Goal: Find specific page/section

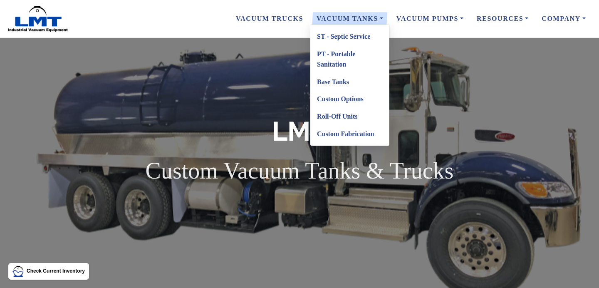
click at [335, 135] on link "Custom Fabrication" at bounding box center [349, 133] width 79 height 17
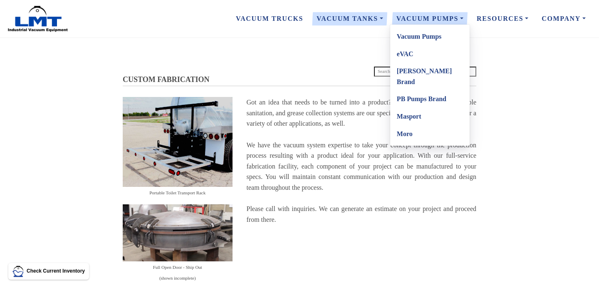
click at [420, 37] on link "Vacuum Pumps" at bounding box center [429, 36] width 79 height 17
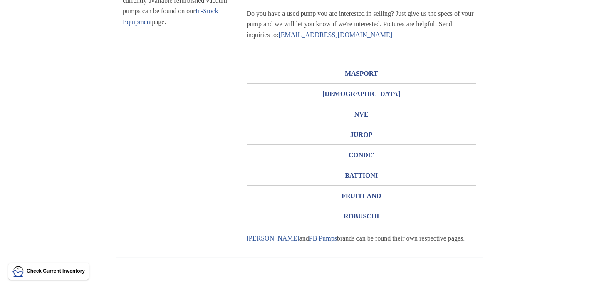
scroll to position [196, 0]
click at [353, 173] on h3 "BATTIONI" at bounding box center [362, 174] width 230 height 13
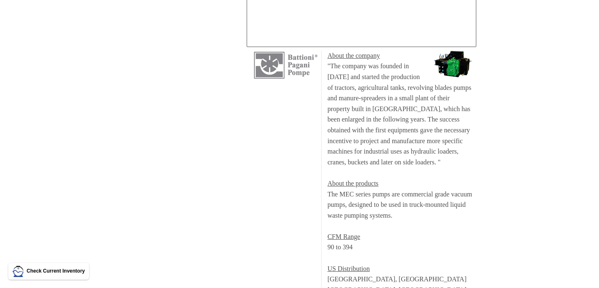
scroll to position [321, 0]
